Goal: Information Seeking & Learning: Understand process/instructions

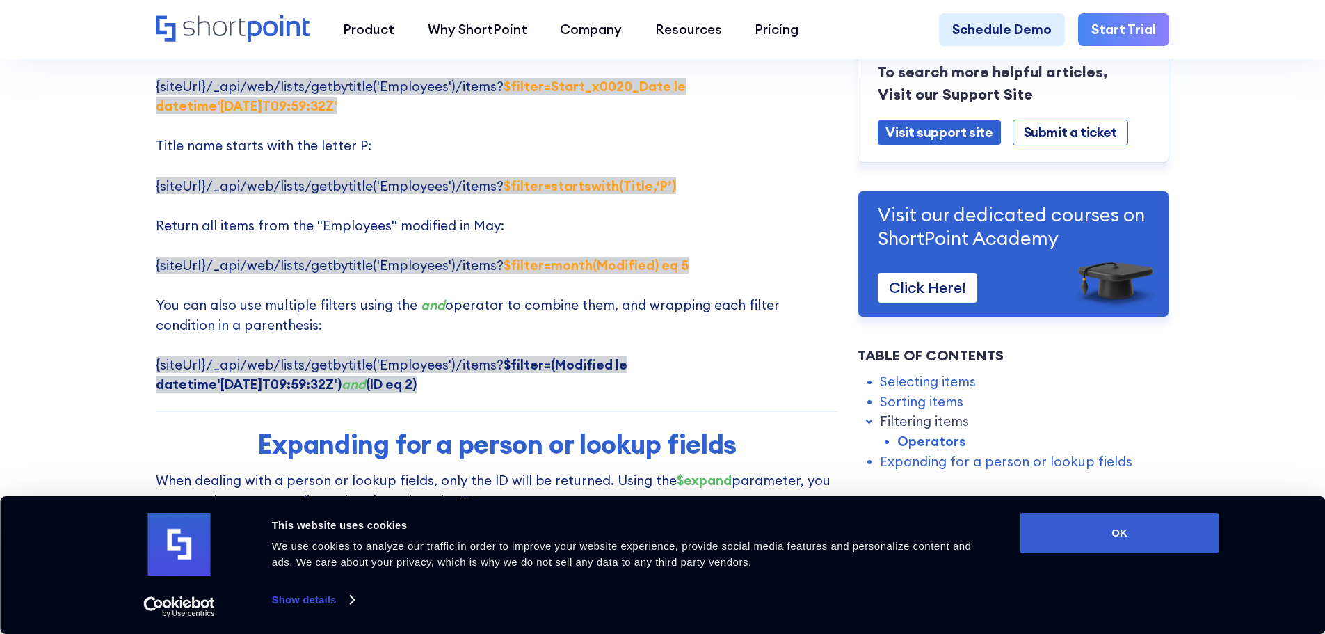
scroll to position [2918, 0]
click at [1134, 530] on button "OK" at bounding box center [1119, 533] width 199 height 40
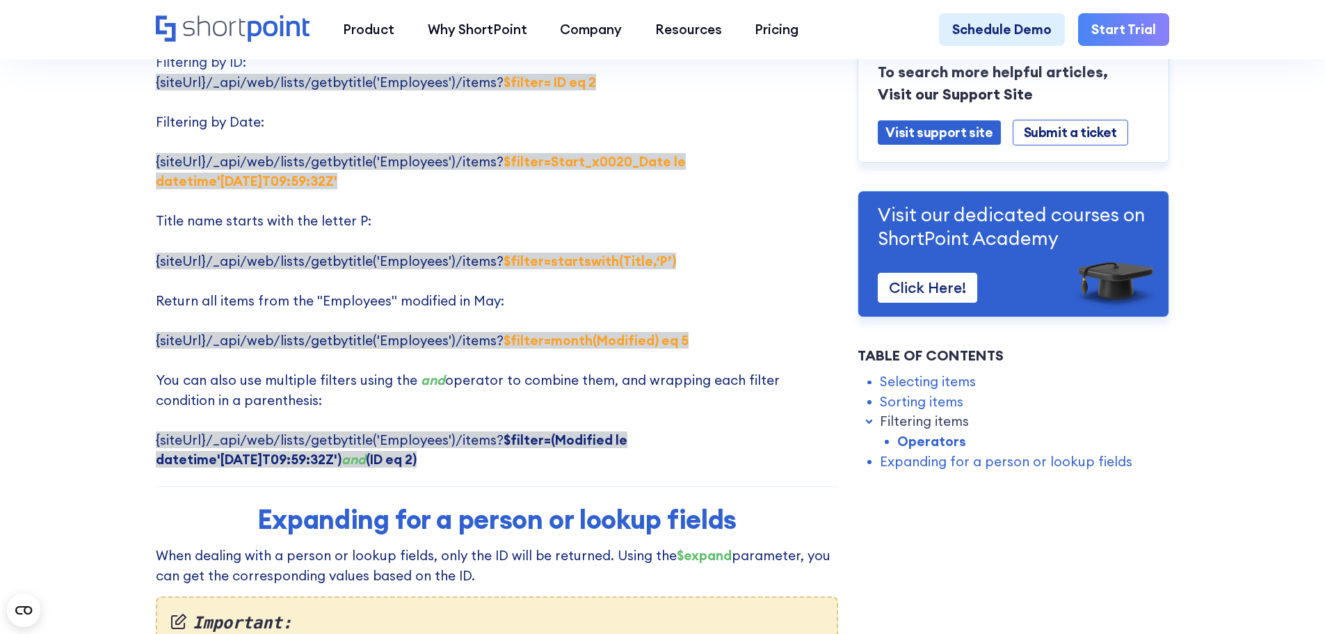
scroll to position [2842, 0]
drag, startPoint x: 493, startPoint y: 302, endPoint x: 522, endPoint y: 303, distance: 28.5
click at [522, 332] on strong "$filter=month(Modified) eq 5" at bounding box center [596, 340] width 185 height 17
click at [507, 332] on strong "$filter=month(Modified) eq 5" at bounding box center [596, 340] width 185 height 17
drag, startPoint x: 545, startPoint y: 302, endPoint x: 677, endPoint y: 303, distance: 132.1
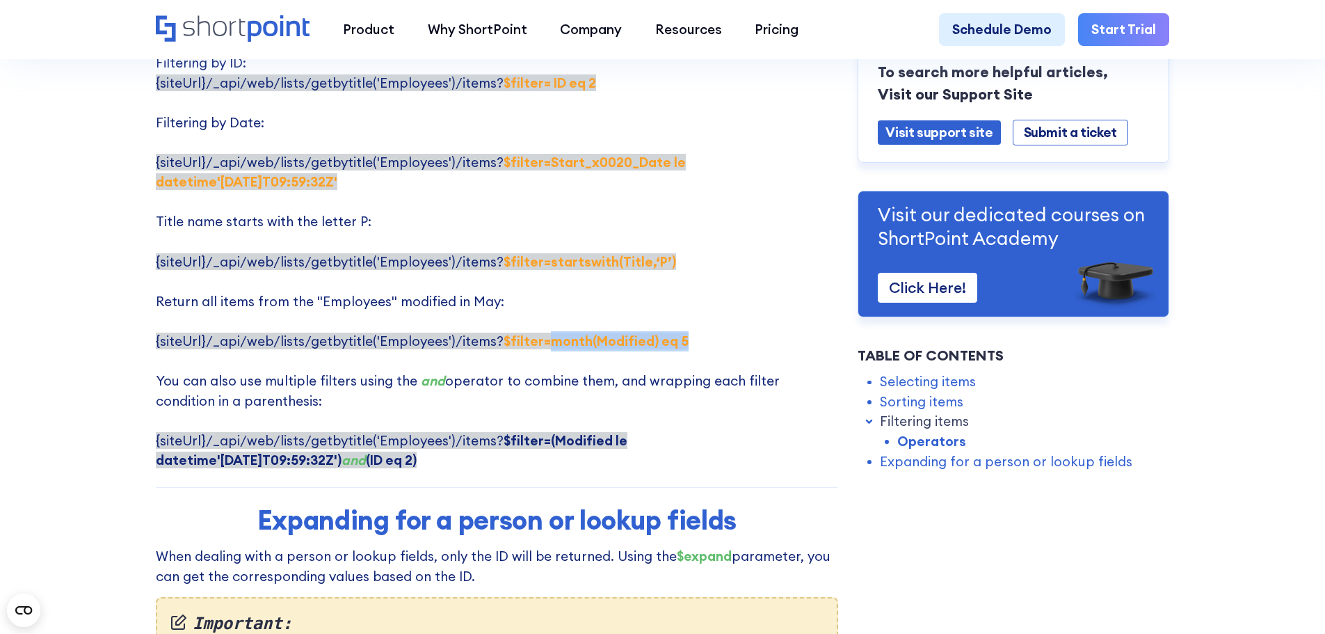
click at [677, 303] on p "Here are some examples of using $filter parameter: Filtering by Title: {siteUrl…" at bounding box center [497, 202] width 682 height 536
copy strong "month(Modified) eq 5"
click at [548, 312] on p "Here are some examples of using $filter parameter: Filtering by Title: {siteUrl…" at bounding box center [497, 202] width 682 height 536
drag, startPoint x: 533, startPoint y: 297, endPoint x: 681, endPoint y: 305, distance: 148.4
click at [681, 305] on p "Here are some examples of using $filter parameter: Filtering by Title: {siteUrl…" at bounding box center [497, 202] width 682 height 536
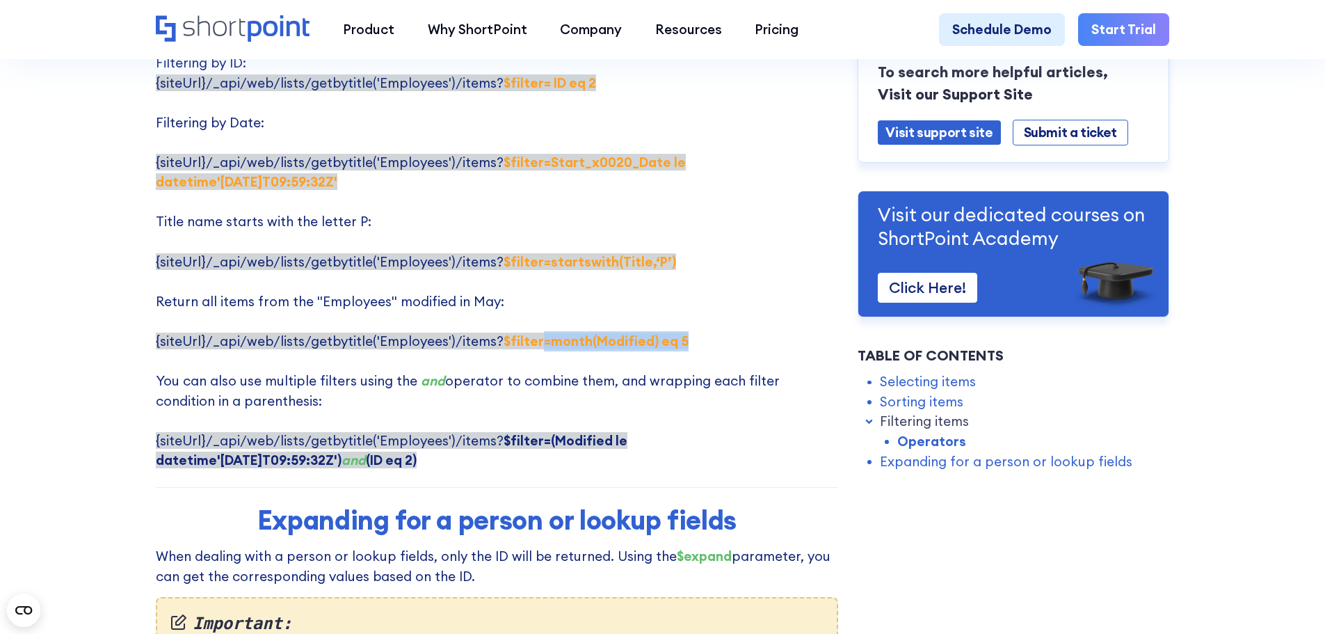
copy strong "=month(Modified) eq 5"
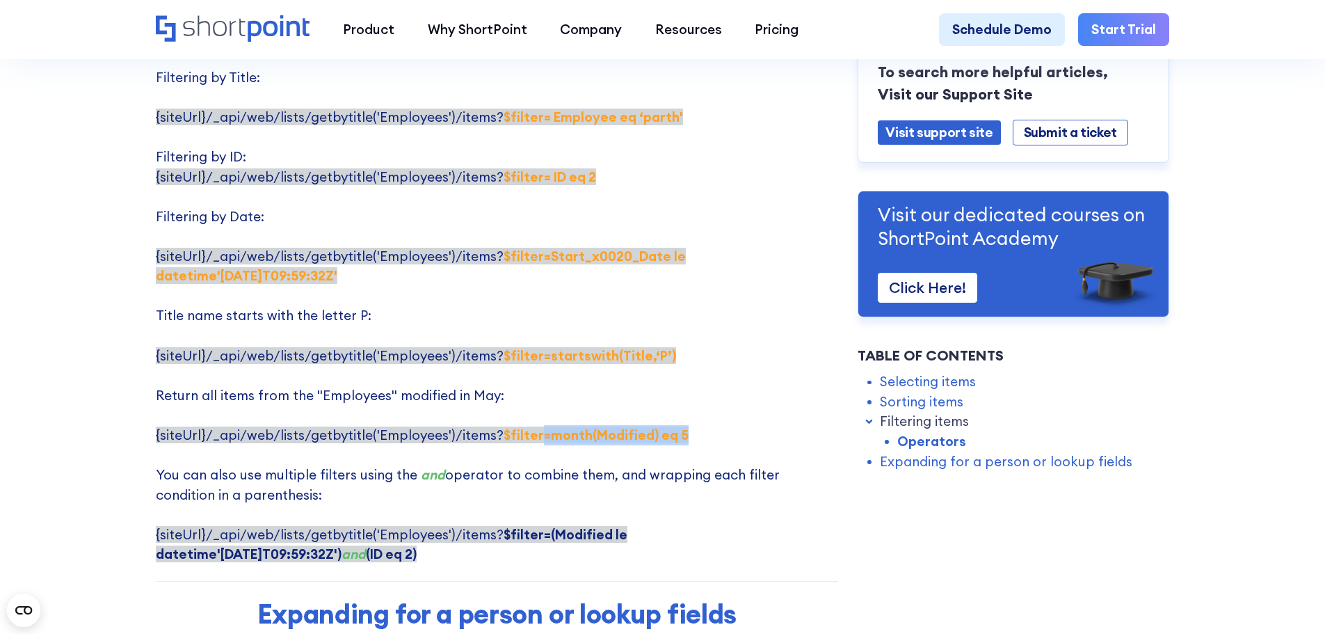
scroll to position [2749, 0]
click at [606, 451] on p "Here are some examples of using $filter parameter: Filtering by Title: {siteUrl…" at bounding box center [497, 295] width 682 height 536
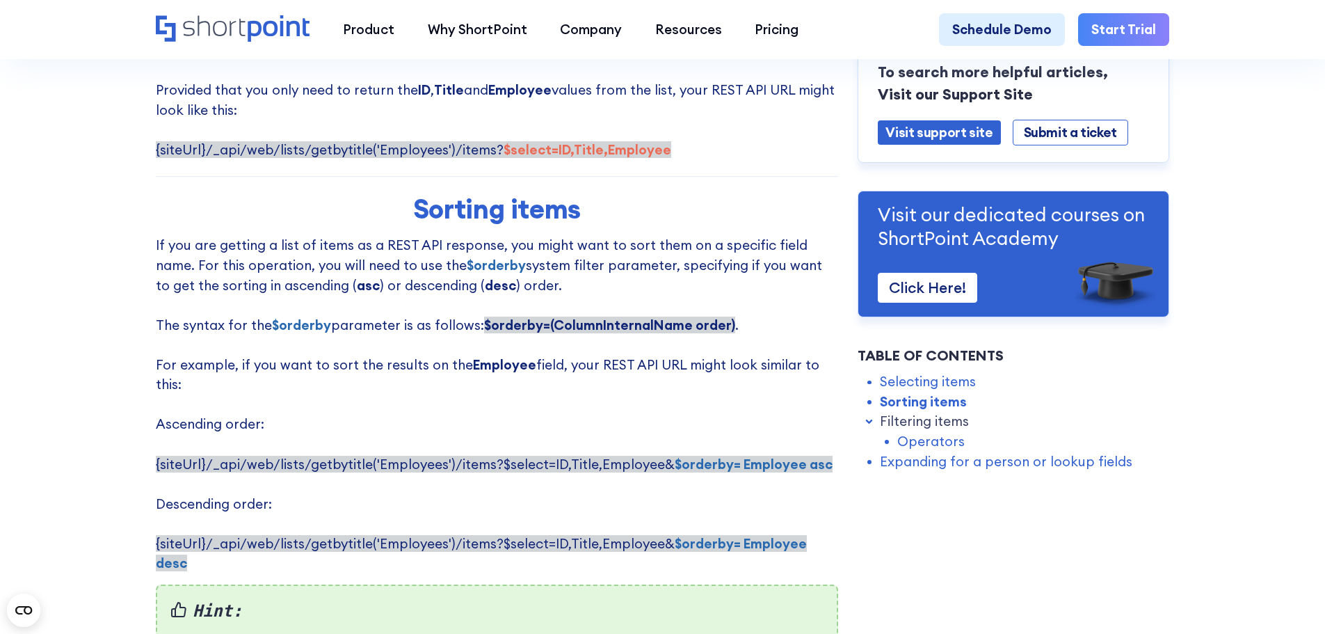
scroll to position [949, 0]
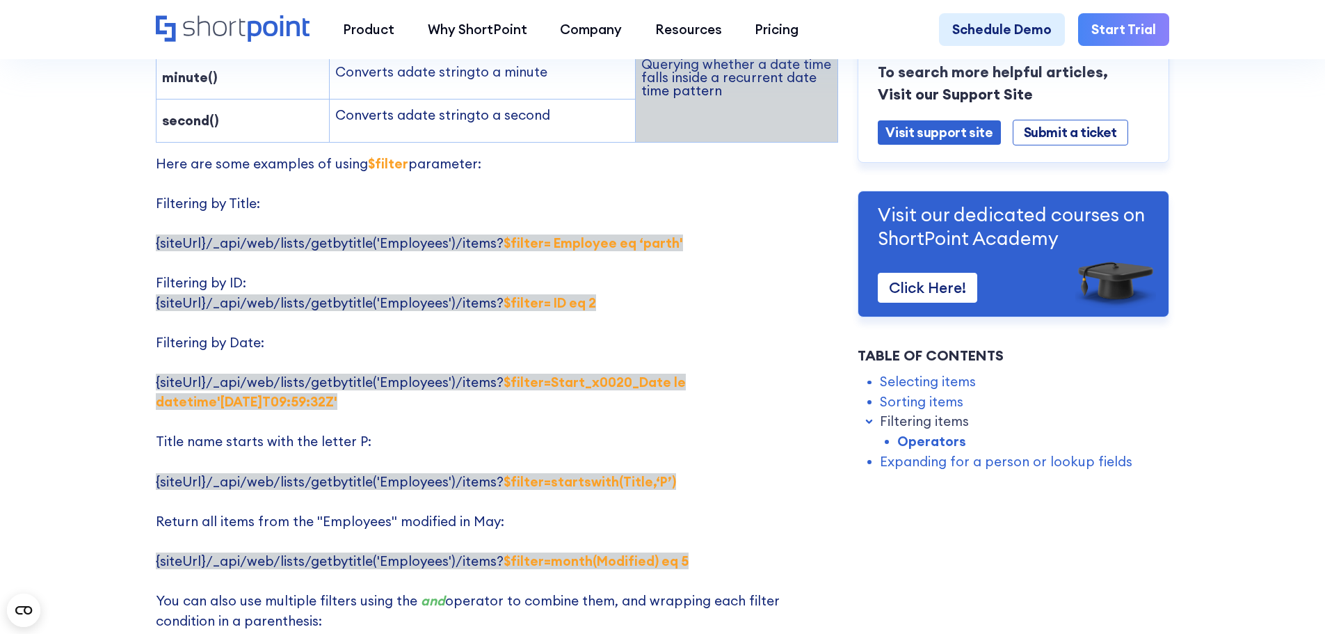
scroll to position [2623, 0]
